Goal: Task Accomplishment & Management: Manage account settings

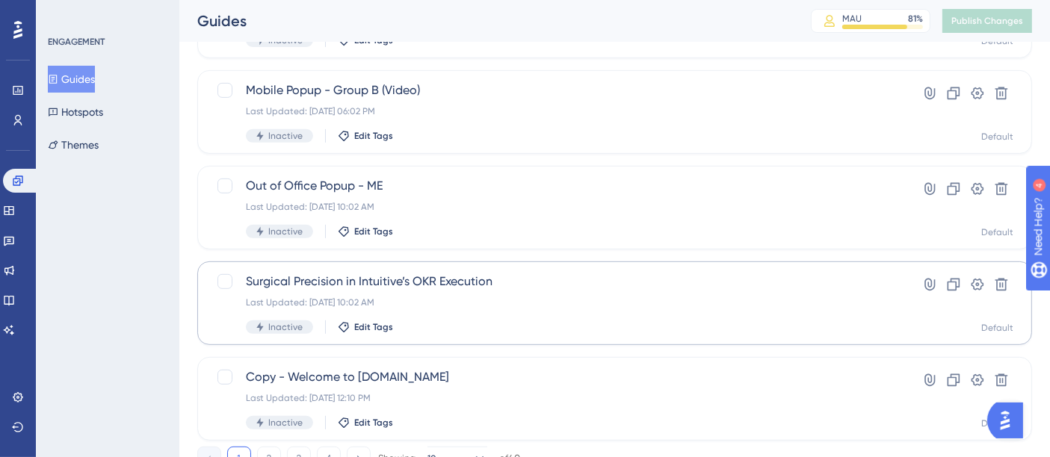
scroll to position [702, 0]
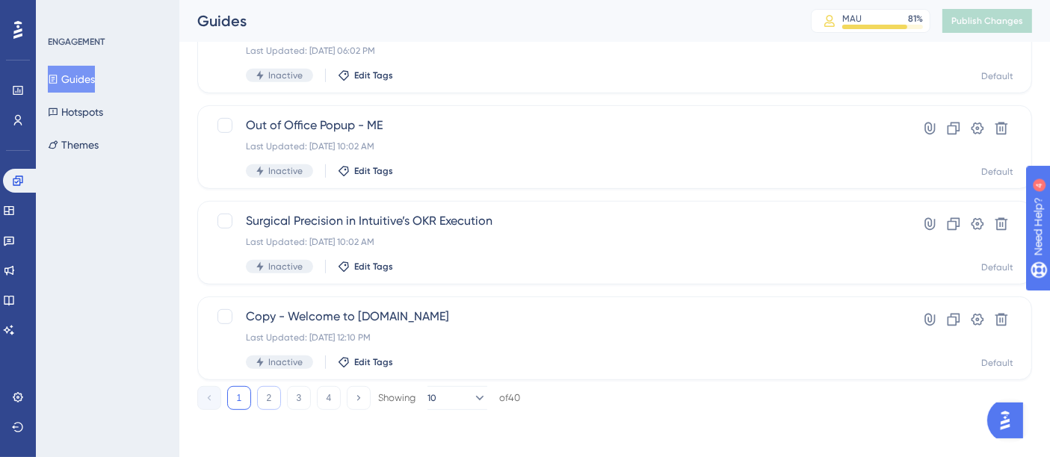
click at [273, 404] on button "2" at bounding box center [269, 398] width 24 height 24
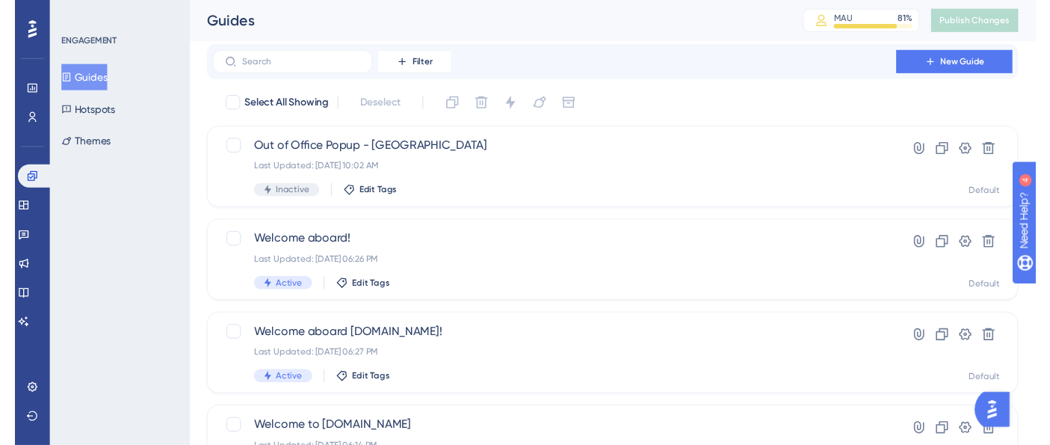
scroll to position [0, 0]
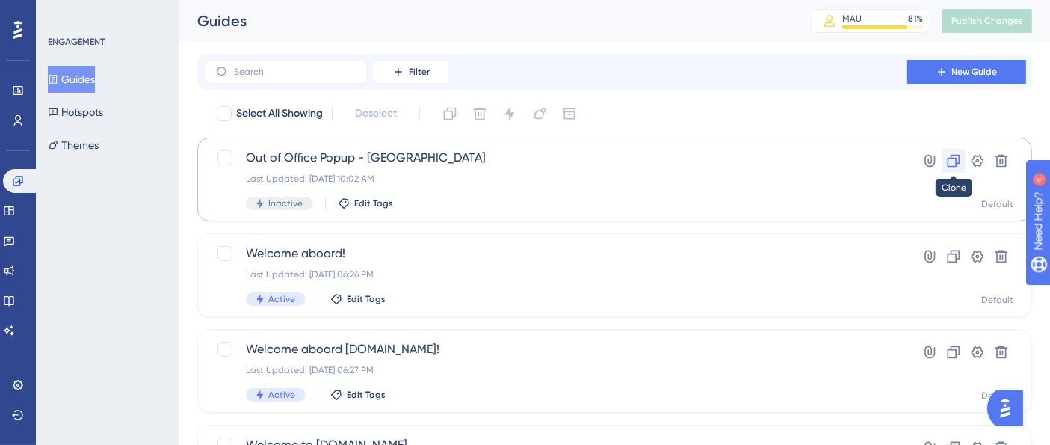
click at [957, 165] on icon at bounding box center [953, 160] width 15 height 15
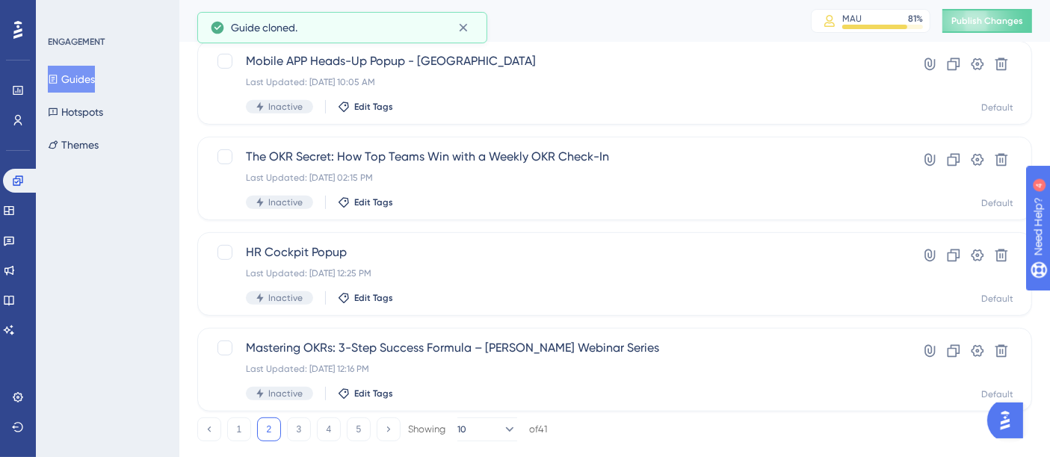
scroll to position [702, 0]
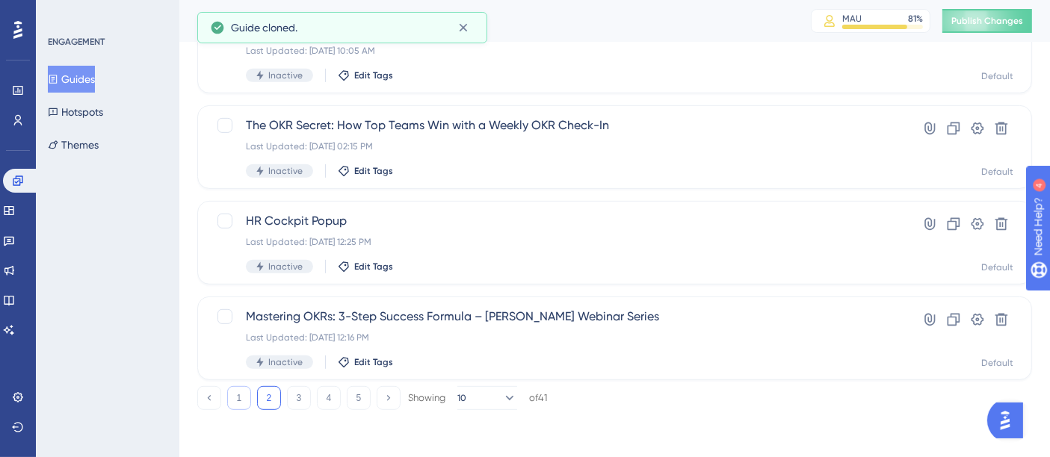
click at [237, 392] on button "1" at bounding box center [239, 398] width 24 height 24
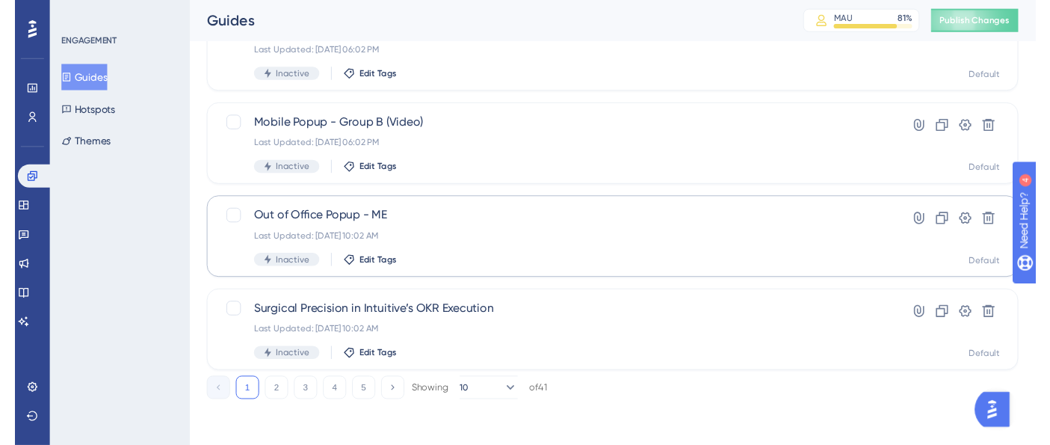
scroll to position [0, 0]
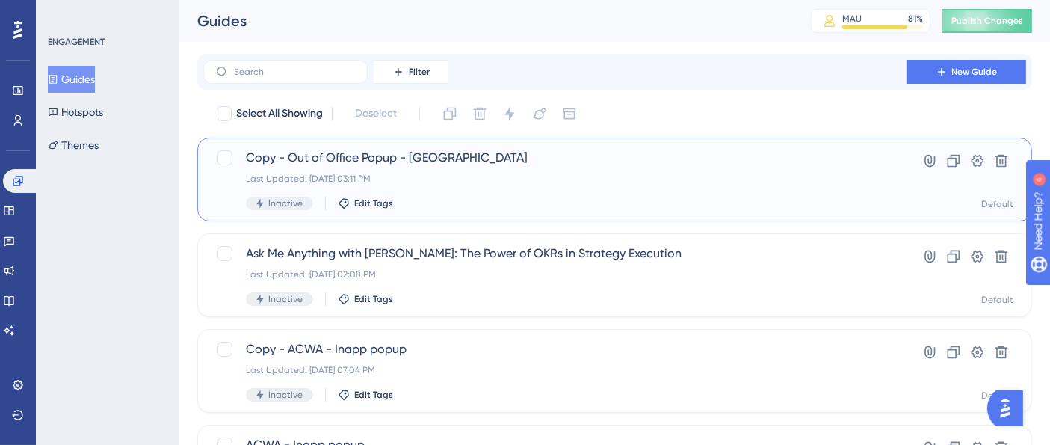
click at [389, 153] on span "Copy - Out of Office Popup - [GEOGRAPHIC_DATA]" at bounding box center [555, 158] width 618 height 18
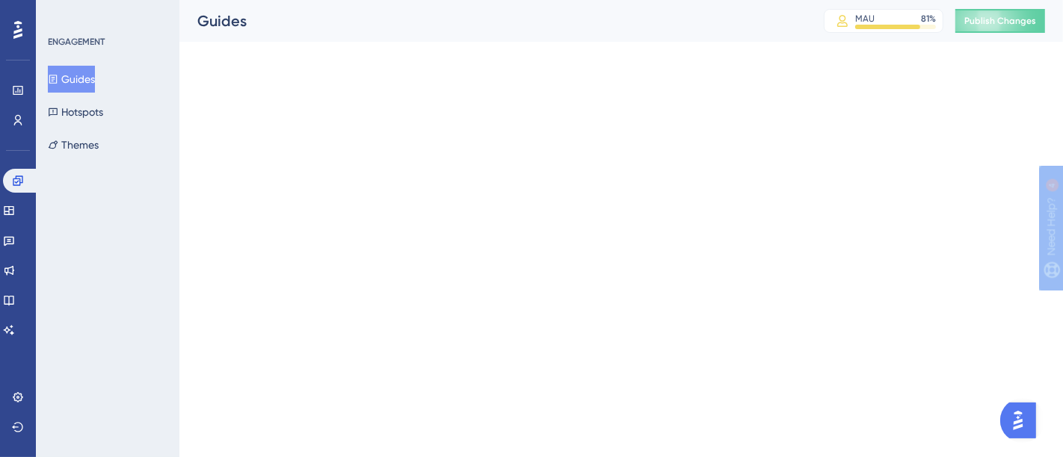
click at [389, 0] on html "Performance Users Engagement Widgets Feedback Product Updates Knowledge Base AI…" at bounding box center [531, 0] width 1063 height 0
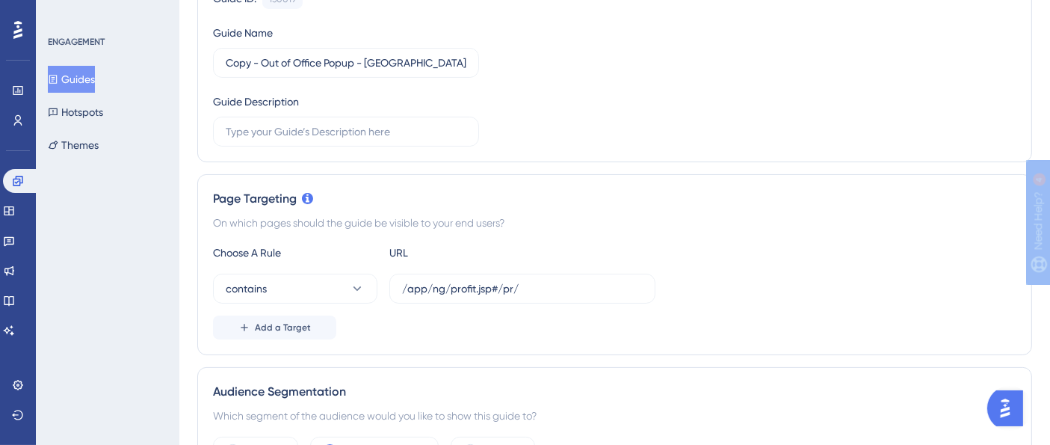
scroll to position [213, 0]
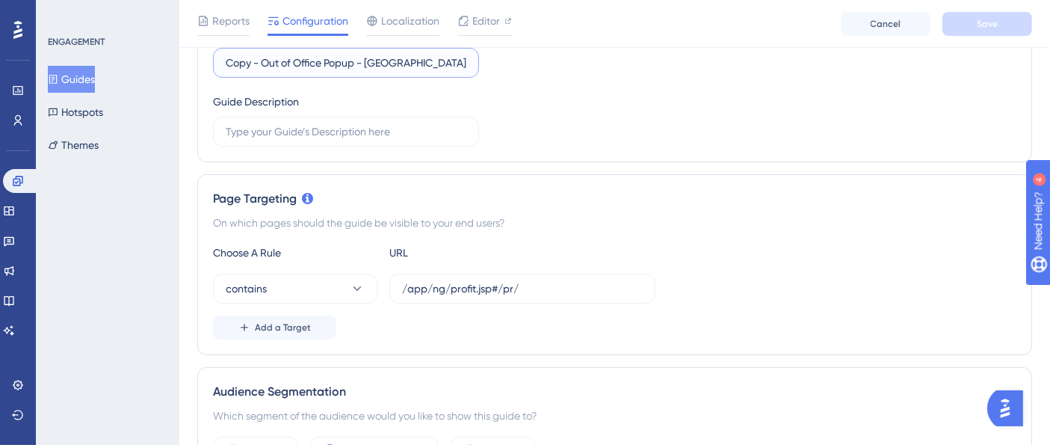
click at [354, 61] on input "Copy - Out of Office Popup - [GEOGRAPHIC_DATA]" at bounding box center [346, 63] width 241 height 16
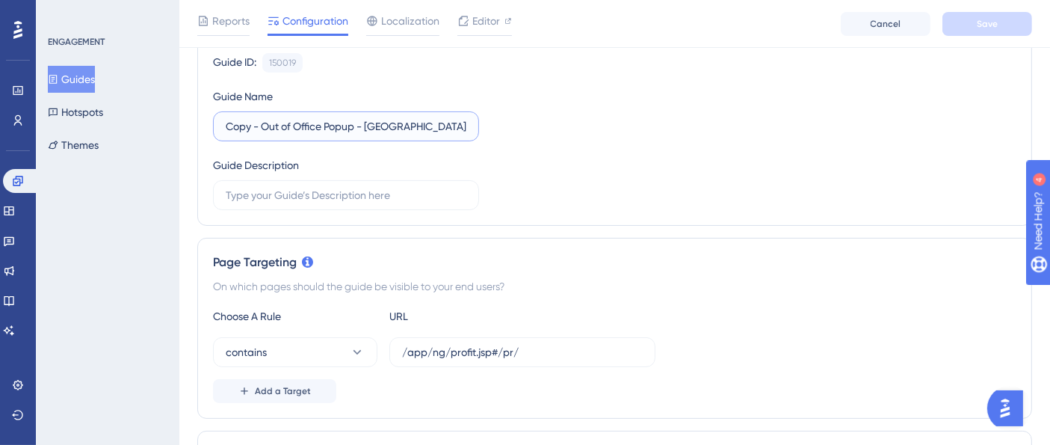
scroll to position [141, 0]
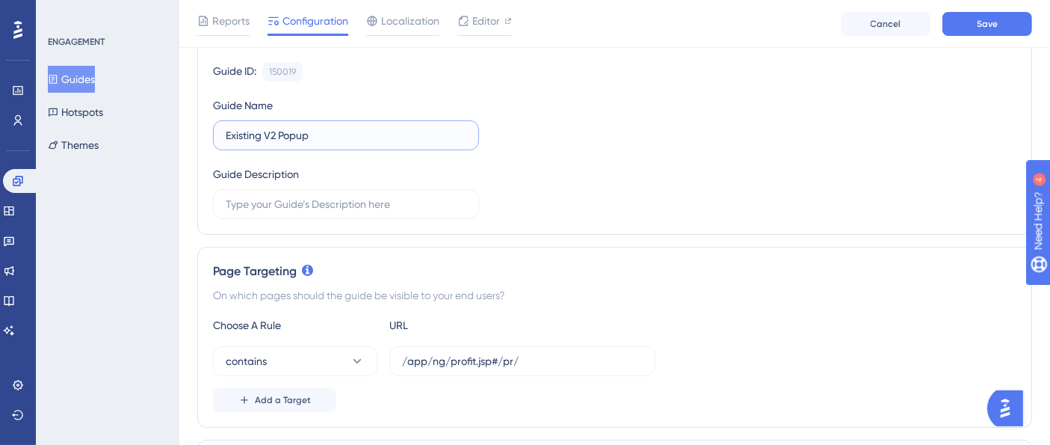
type input "Existing V2 Popup"
click at [589, 163] on div "Guide ID: 150019 Copy Guide Name Existing V2 Popup Guide Description" at bounding box center [615, 140] width 804 height 157
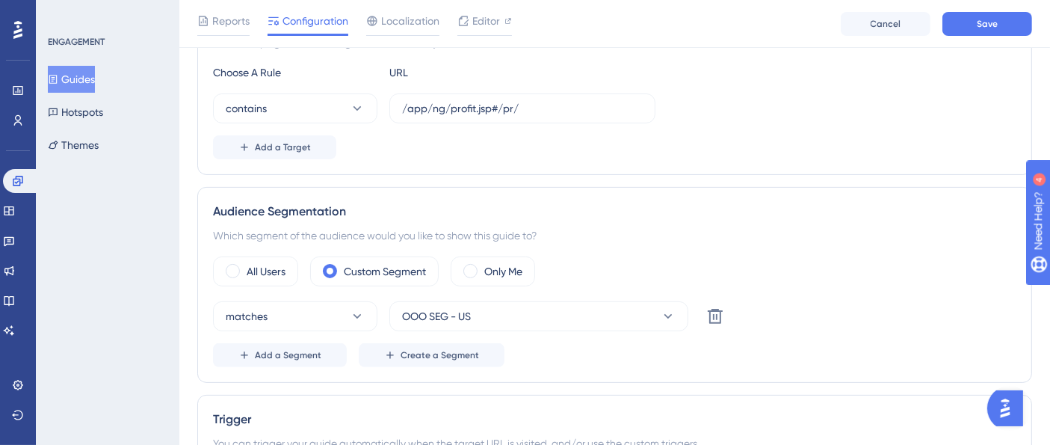
scroll to position [403, 0]
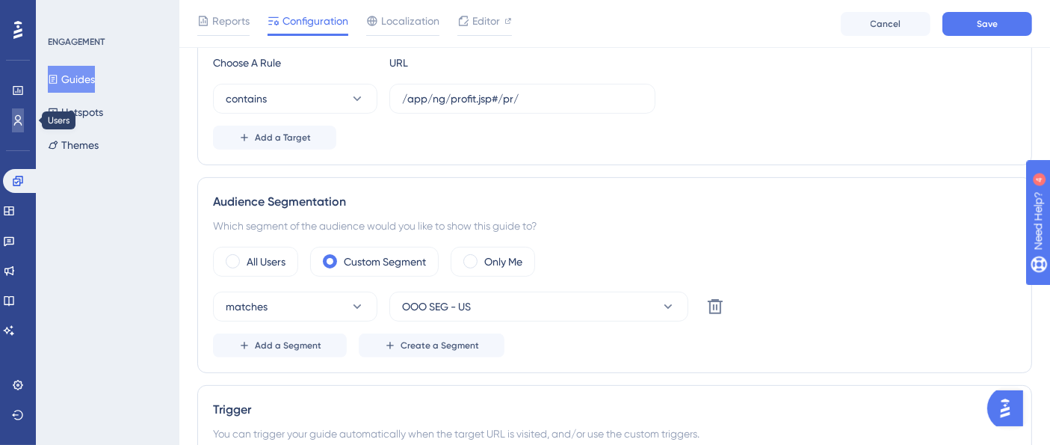
click at [17, 123] on icon at bounding box center [18, 120] width 12 height 12
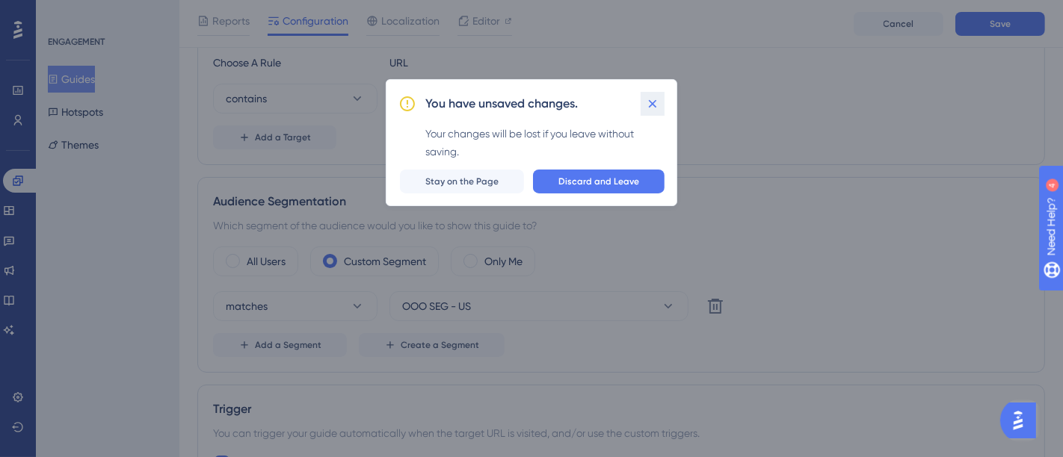
click at [651, 108] on icon at bounding box center [652, 103] width 15 height 15
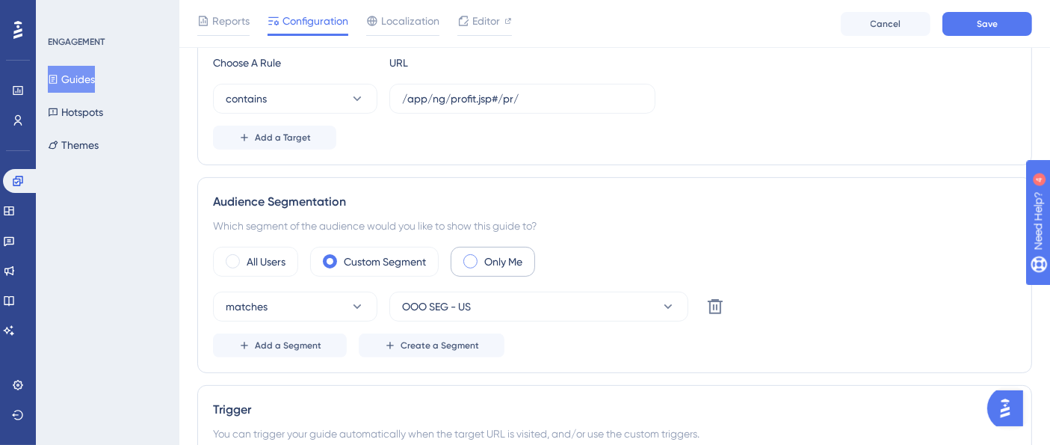
click at [474, 254] on span at bounding box center [470, 261] width 14 height 14
click at [482, 256] on input "radio" at bounding box center [482, 256] width 0 height 0
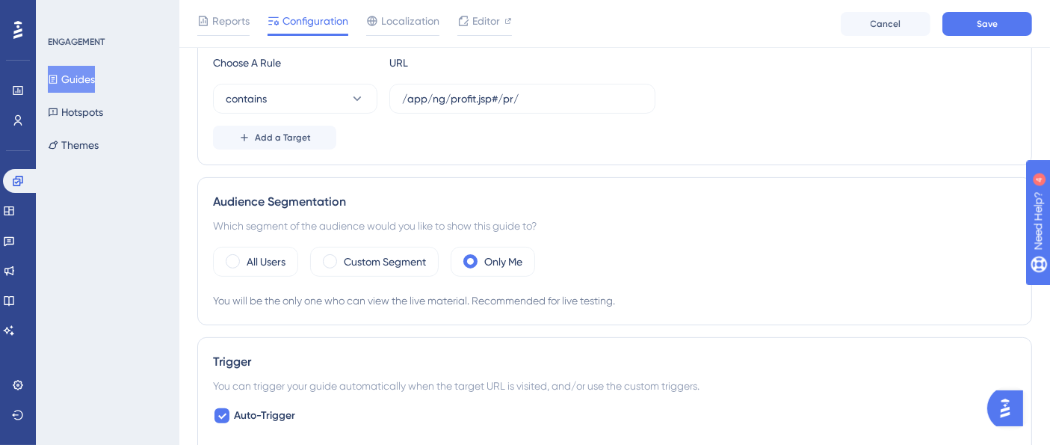
scroll to position [0, 8]
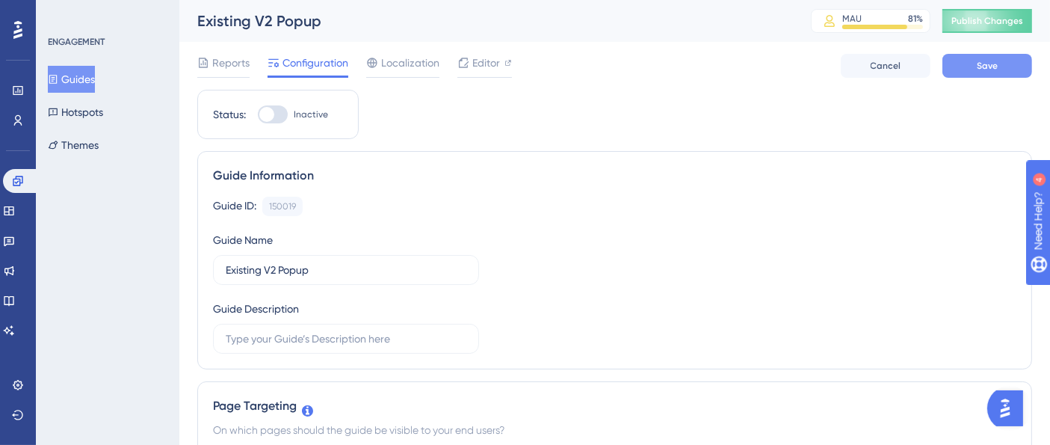
click at [977, 62] on span "Save" at bounding box center [987, 66] width 21 height 12
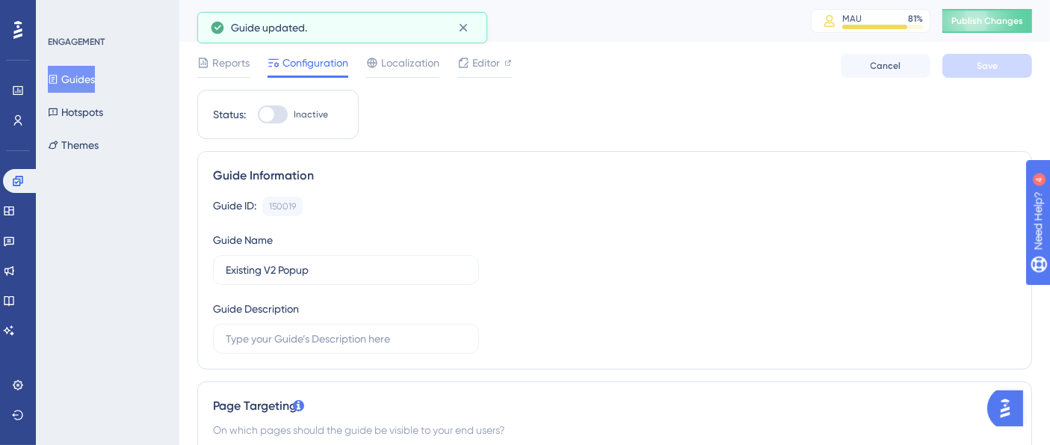
click at [993, 27] on button "Publish Changes" at bounding box center [988, 21] width 90 height 24
click at [22, 121] on icon at bounding box center [18, 120] width 12 height 12
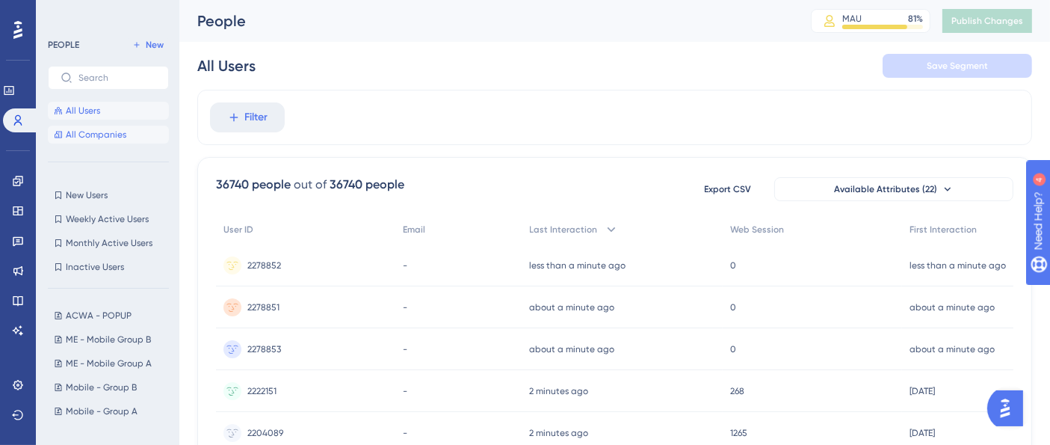
click at [120, 138] on span "All Companies" at bounding box center [96, 135] width 61 height 12
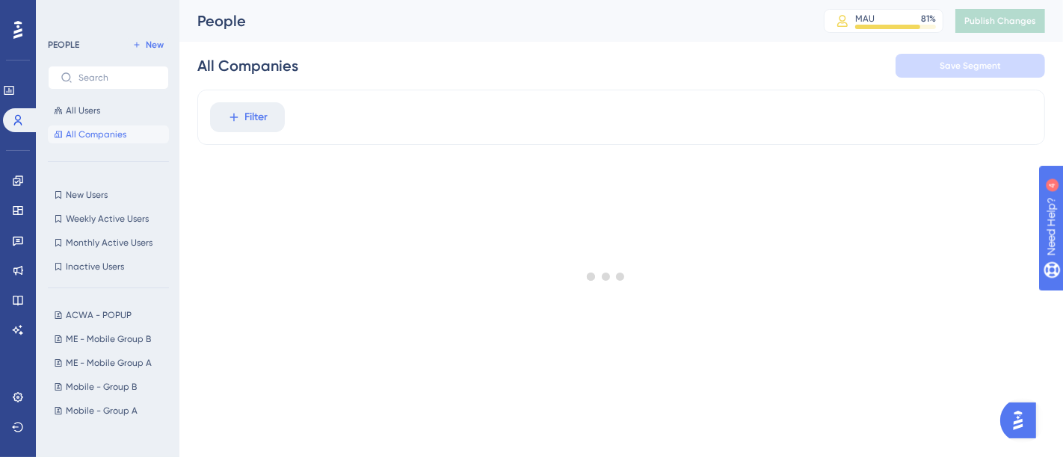
click at [256, 118] on div at bounding box center [605, 277] width 913 height 350
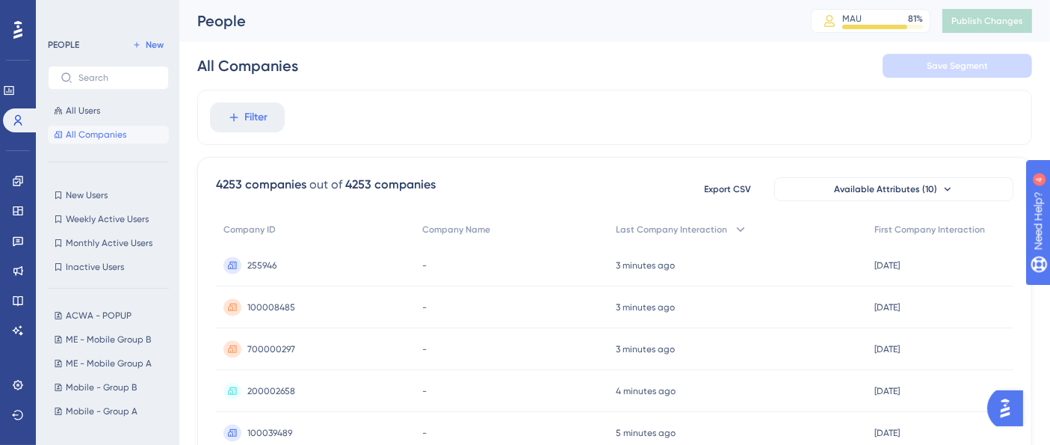
click at [256, 118] on span "Filter" at bounding box center [256, 117] width 23 height 18
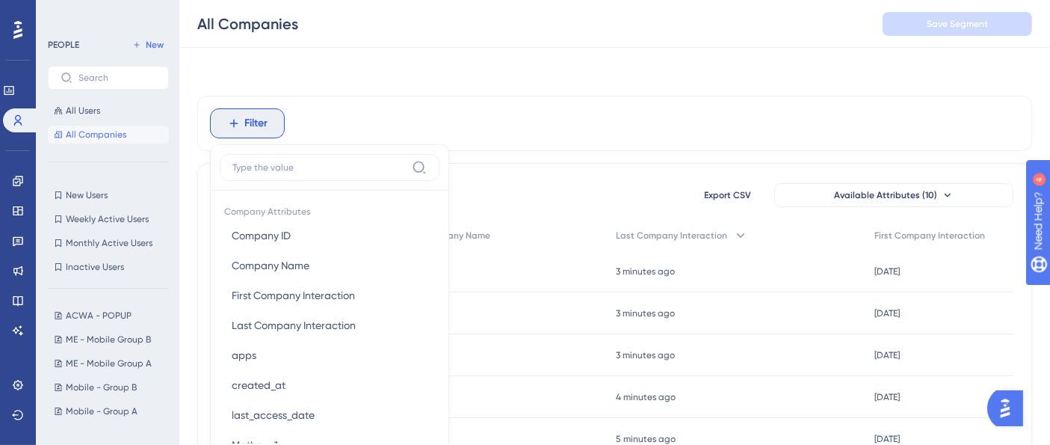
scroll to position [70, 0]
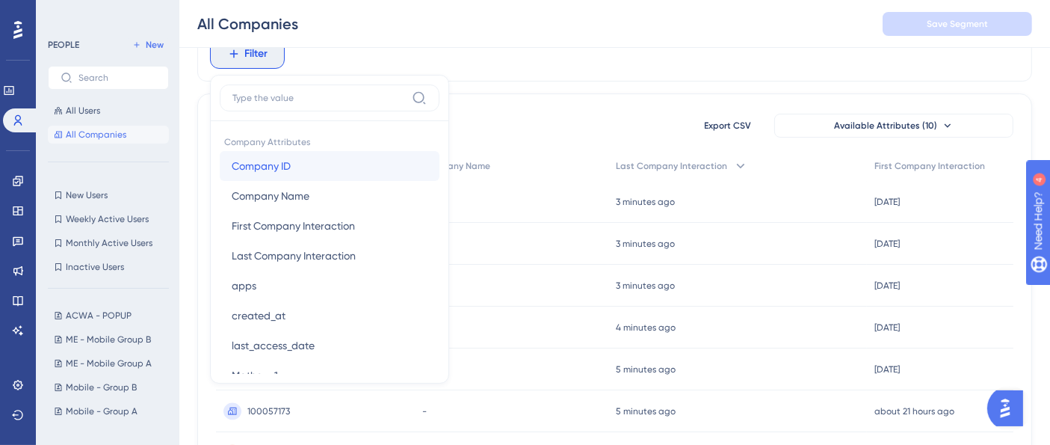
click at [286, 162] on span "Company ID" at bounding box center [261, 166] width 59 height 18
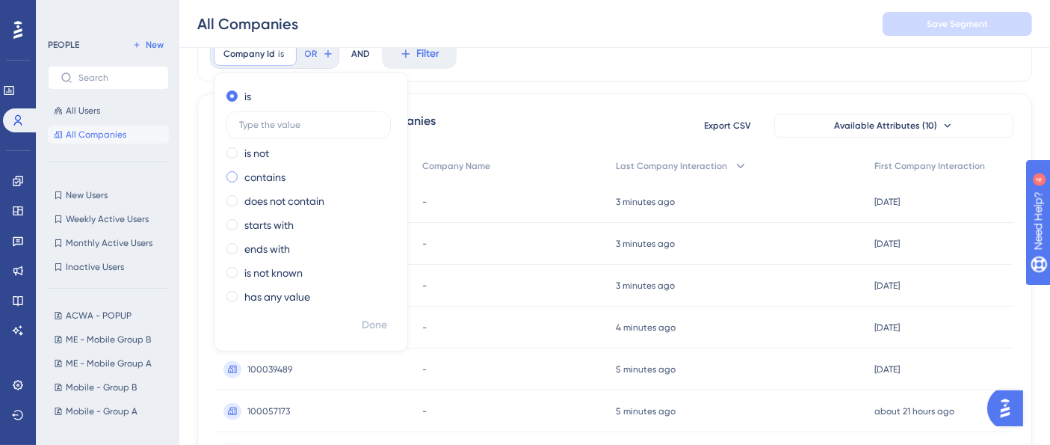
click at [272, 170] on label "contains" at bounding box center [264, 177] width 41 height 18
click at [303, 172] on input "text" at bounding box center [308, 172] width 139 height 10
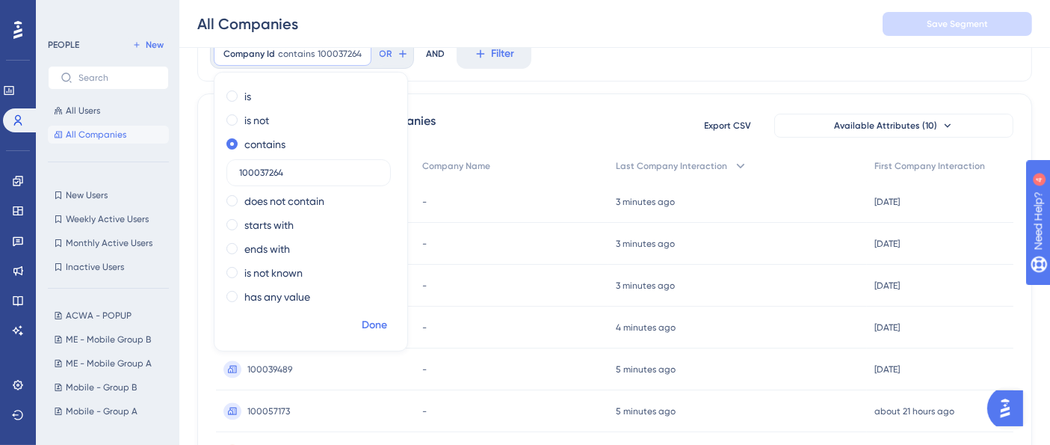
type input "100037264"
click at [382, 321] on span "Done" at bounding box center [374, 325] width 25 height 18
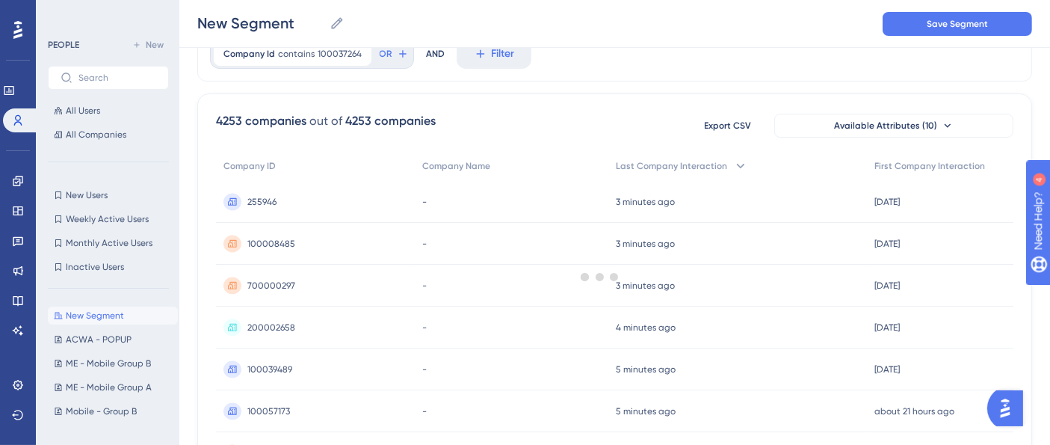
scroll to position [0, 0]
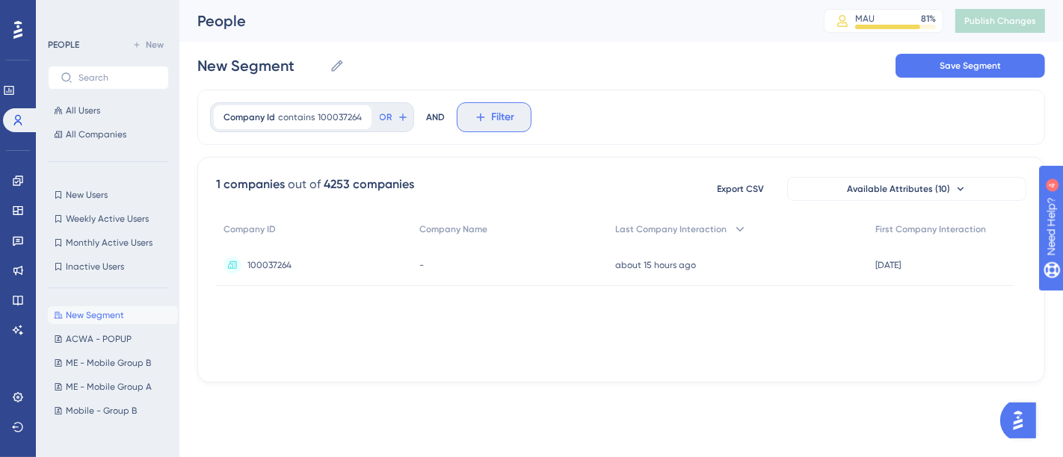
click at [482, 123] on button "Filter" at bounding box center [494, 117] width 75 height 30
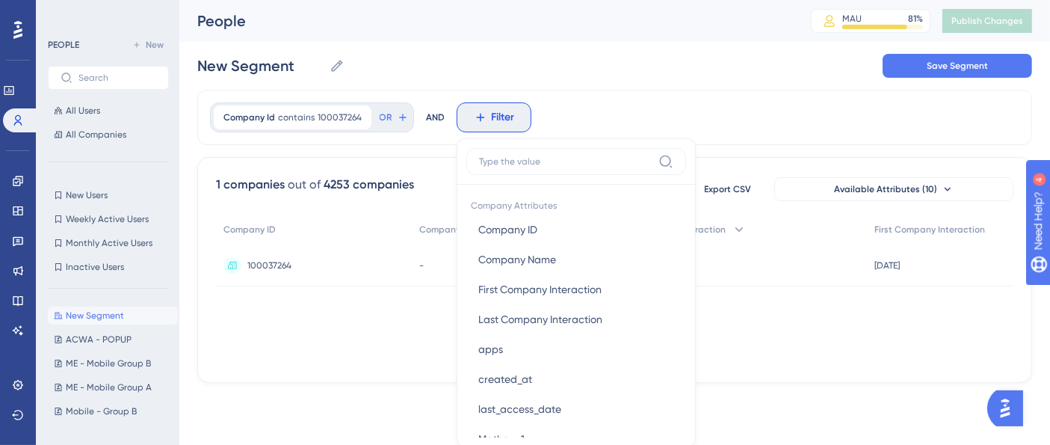
scroll to position [67, 0]
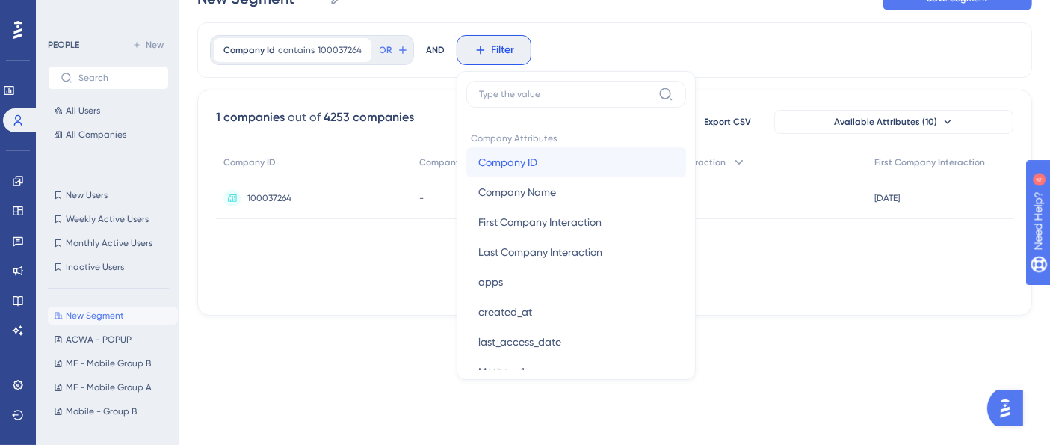
click at [516, 169] on span "Company ID" at bounding box center [507, 162] width 59 height 18
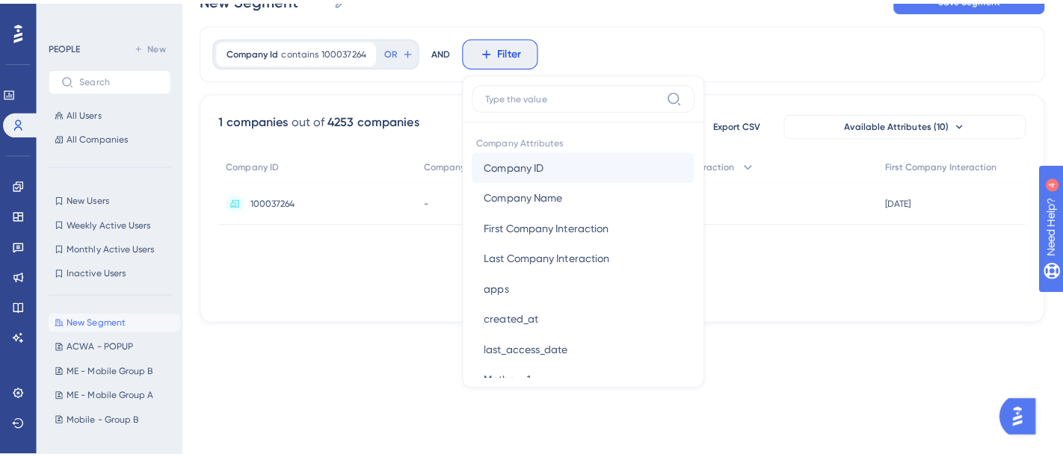
scroll to position [0, 0]
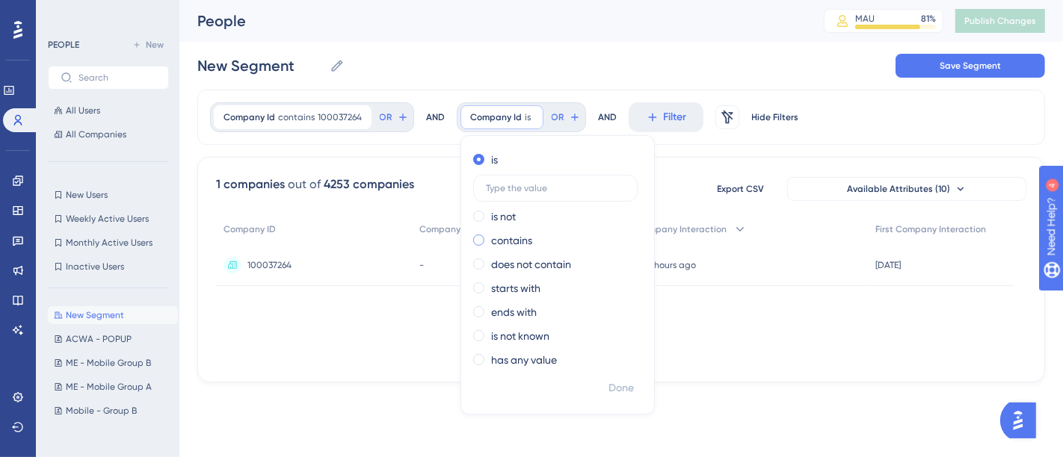
click at [513, 235] on label "contains" at bounding box center [511, 241] width 41 height 18
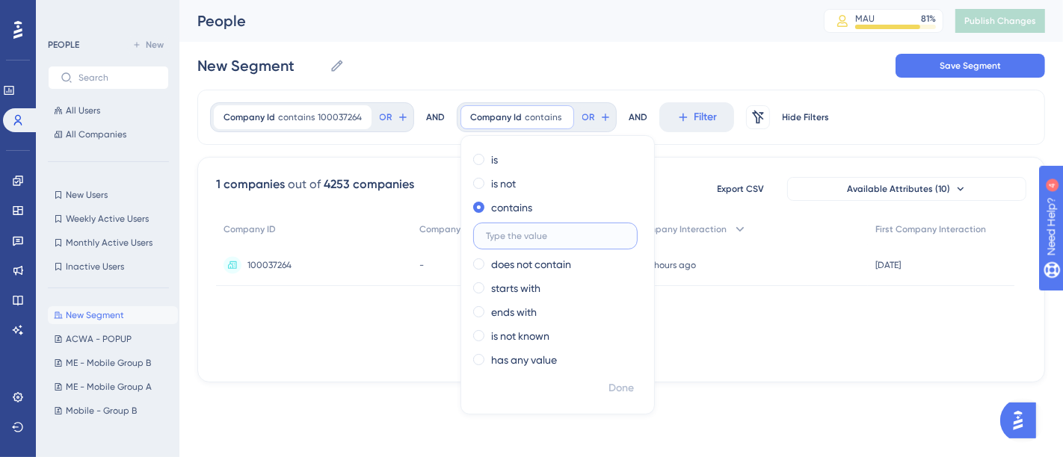
paste input "100056642"
type input "100056642"
click at [621, 389] on span "Done" at bounding box center [620, 389] width 25 height 18
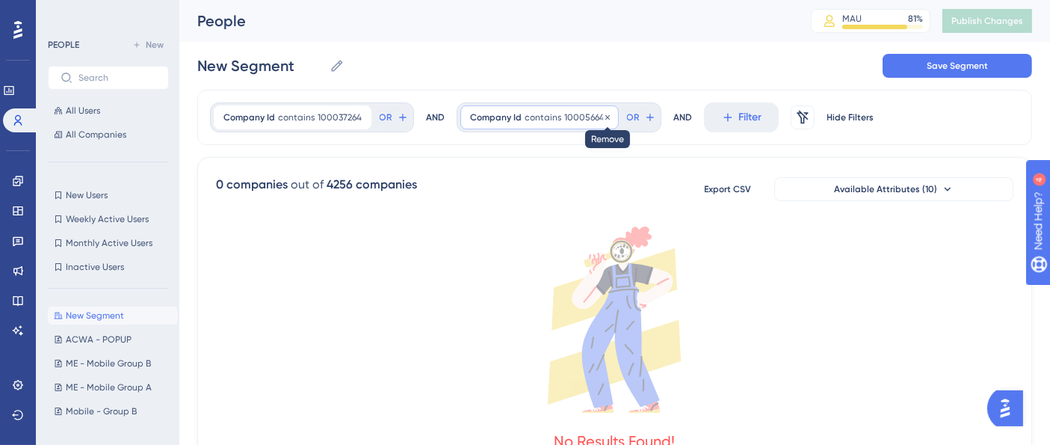
click at [603, 122] on div at bounding box center [607, 118] width 9 height 14
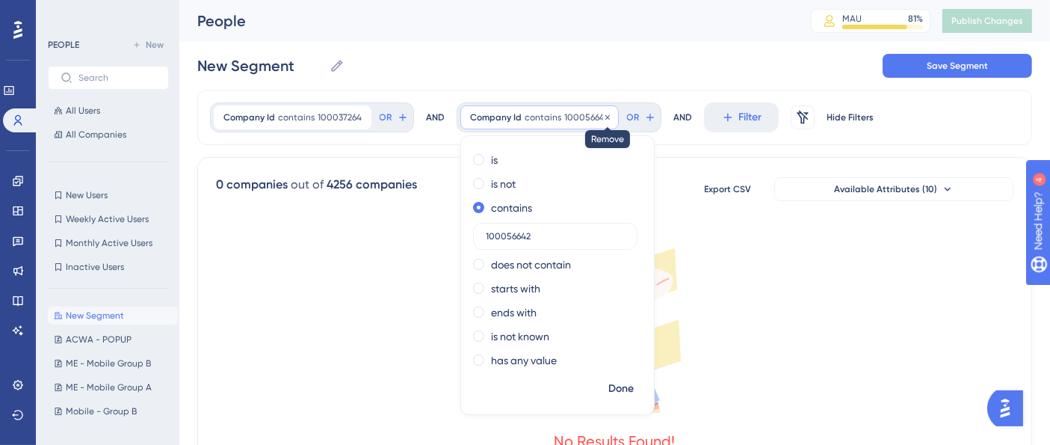
click at [604, 116] on icon at bounding box center [607, 117] width 9 height 9
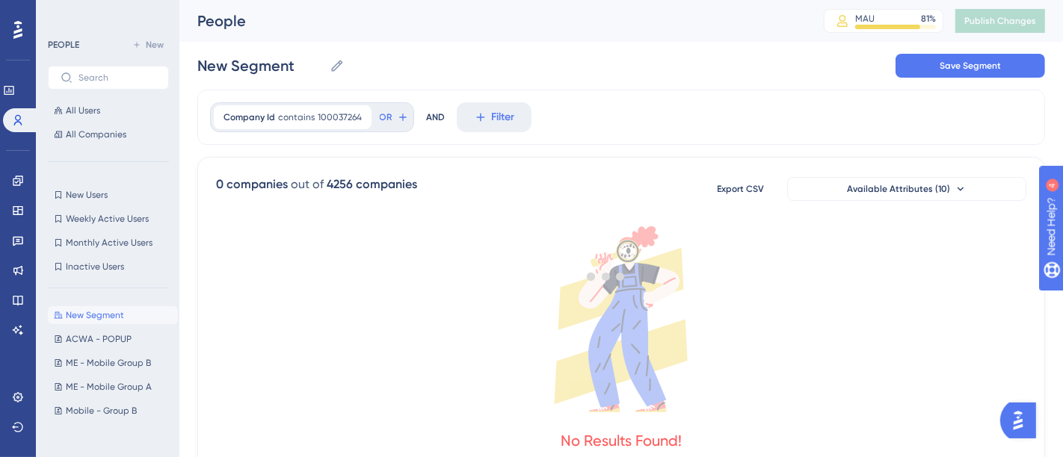
click at [570, 80] on div "New Segment New Segment Save Segment" at bounding box center [621, 66] width 848 height 48
